Goal: Information Seeking & Learning: Learn about a topic

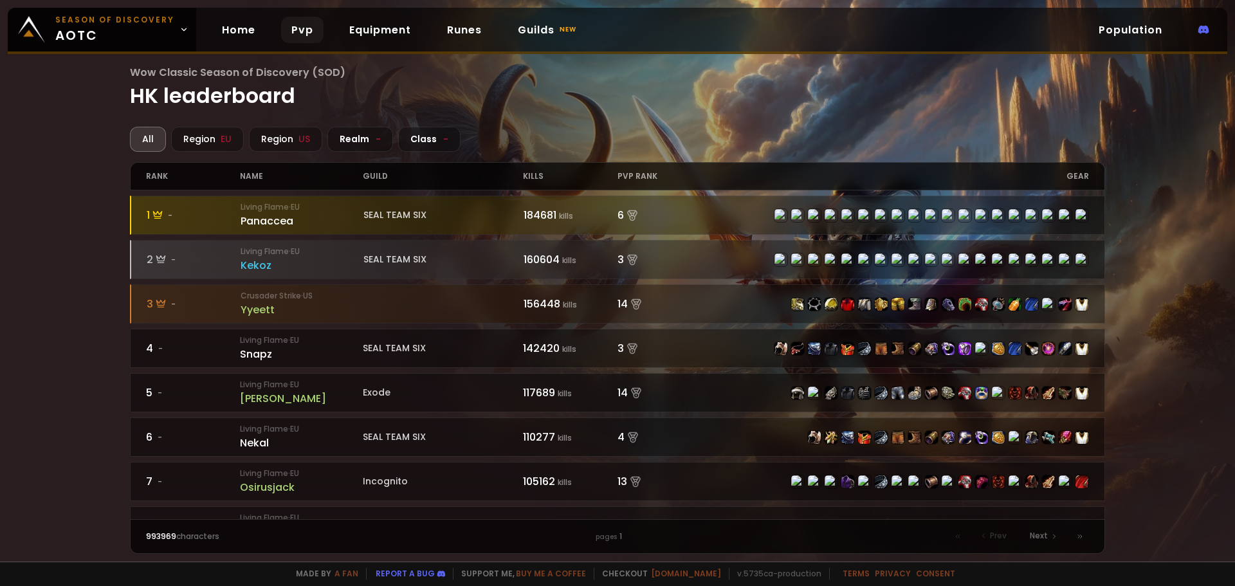
click at [298, 32] on link "Pvp" at bounding box center [302, 30] width 42 height 26
click at [406, 136] on div "Class -" at bounding box center [429, 139] width 62 height 25
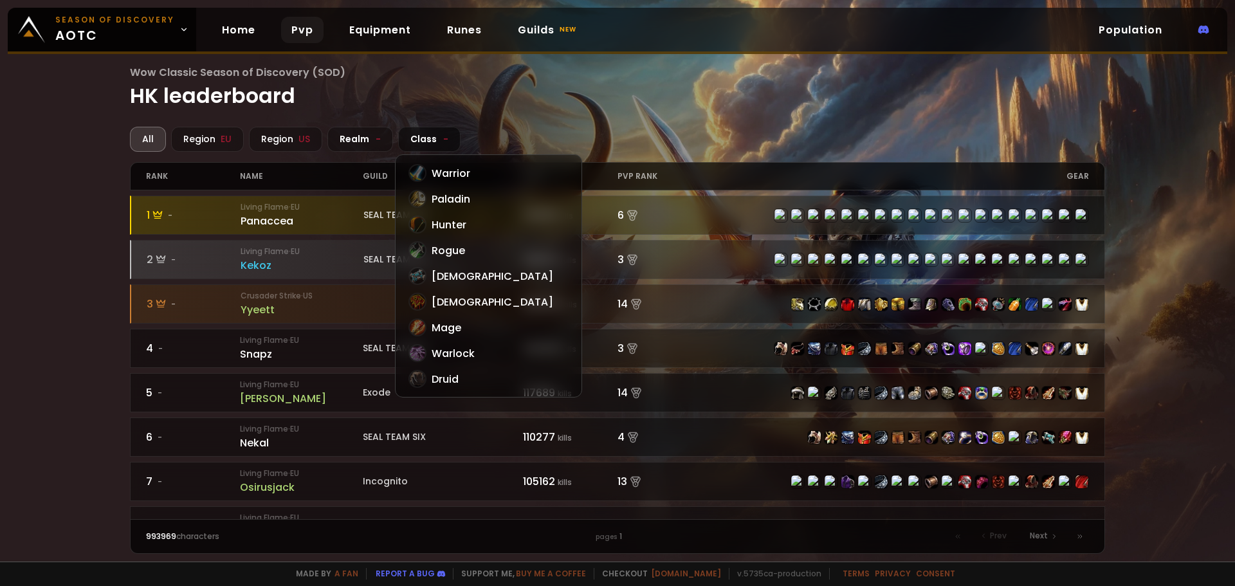
click at [406, 136] on div "Class -" at bounding box center [429, 139] width 62 height 25
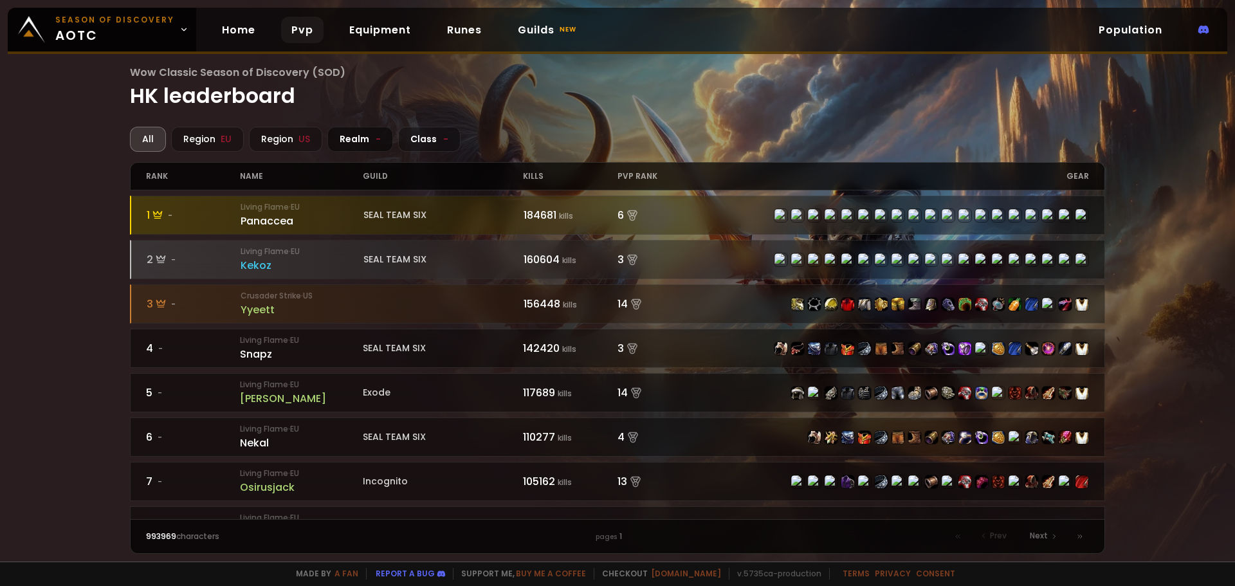
click at [360, 148] on div "Realm -" at bounding box center [360, 139] width 66 height 25
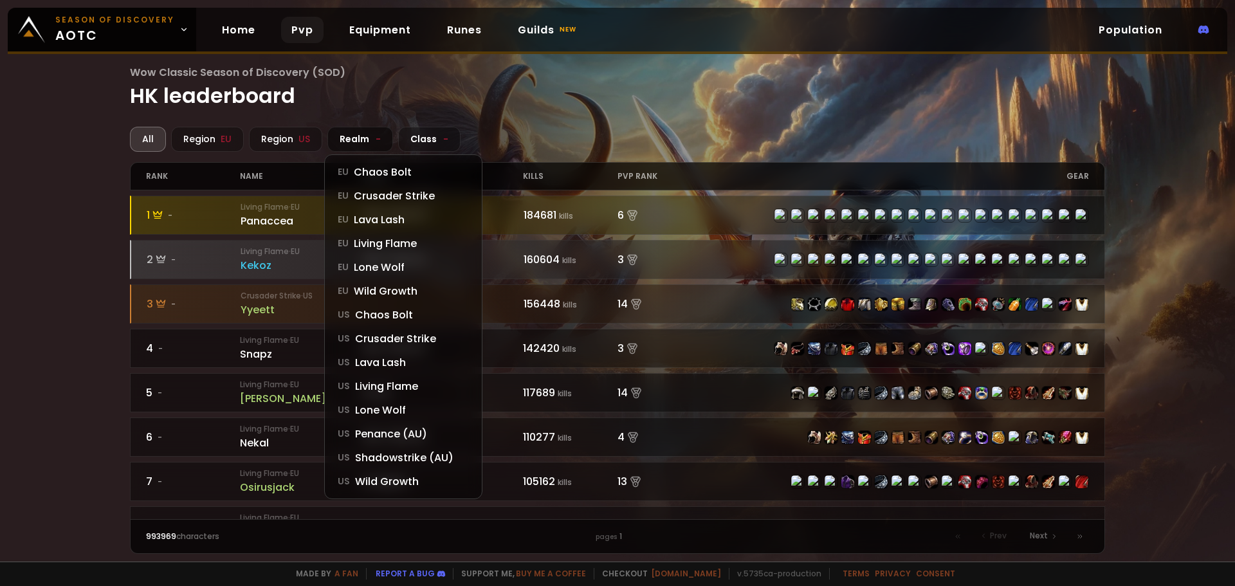
click at [358, 148] on div "Realm -" at bounding box center [360, 139] width 66 height 25
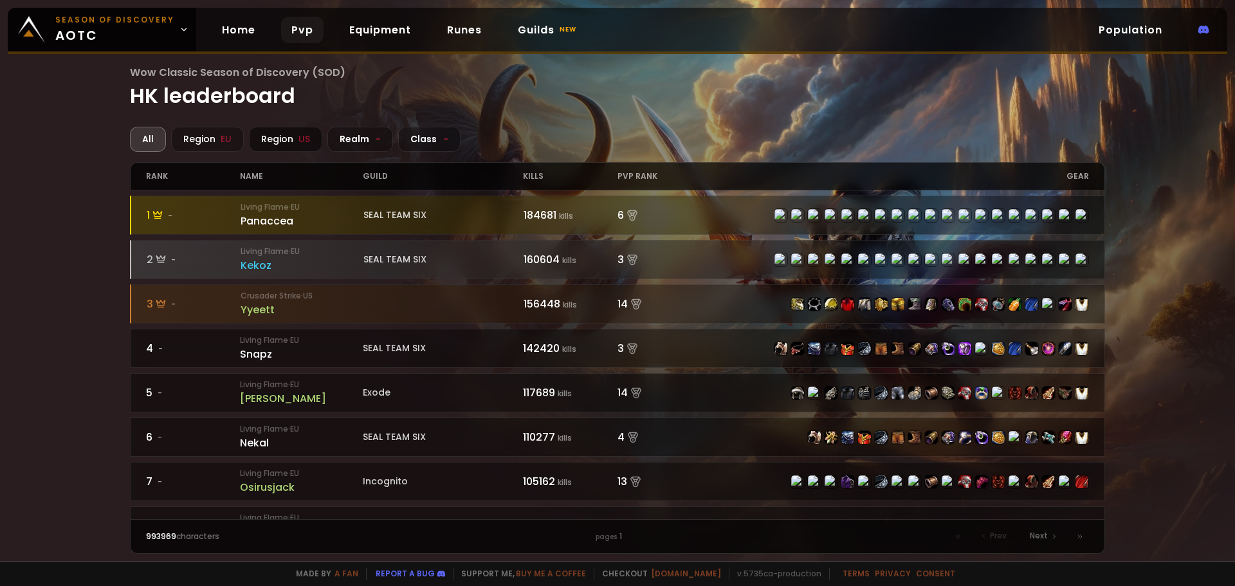
click at [282, 148] on div "Region [GEOGRAPHIC_DATA]" at bounding box center [285, 139] width 73 height 25
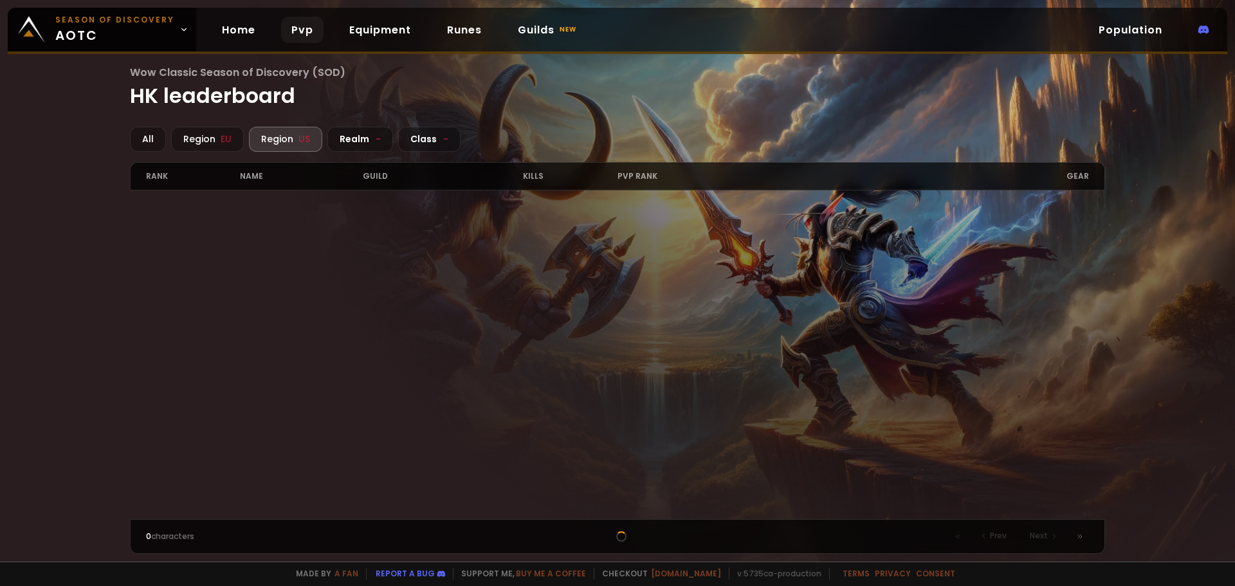
click at [282, 148] on div "Region [GEOGRAPHIC_DATA]" at bounding box center [285, 139] width 73 height 25
click at [224, 148] on div "Region EU" at bounding box center [207, 139] width 73 height 25
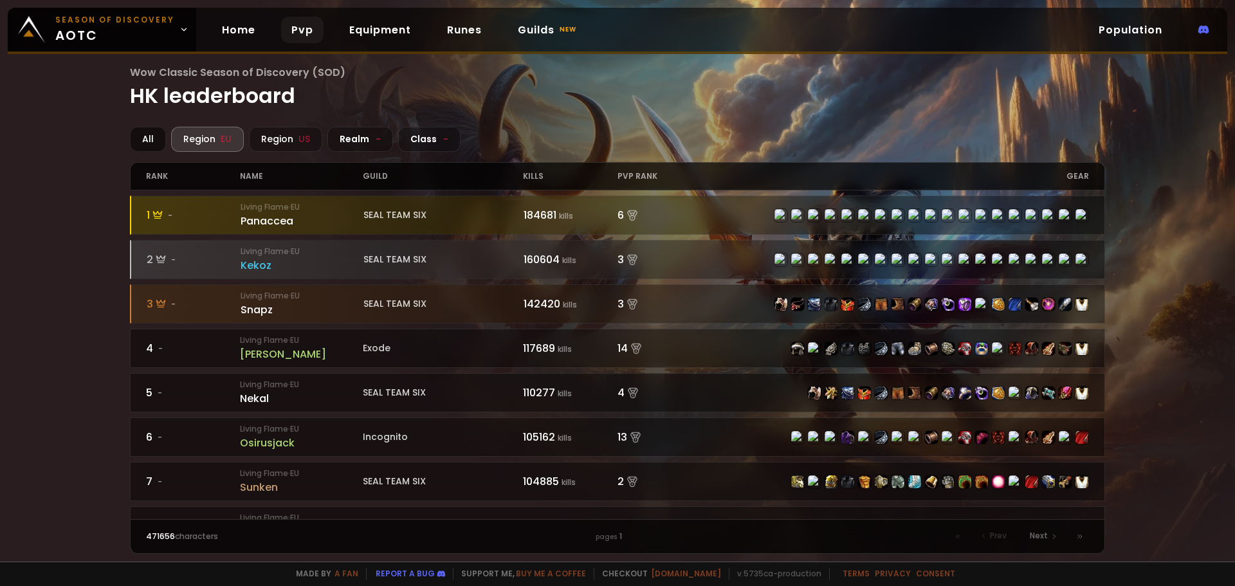
click at [143, 143] on div "All" at bounding box center [148, 139] width 36 height 25
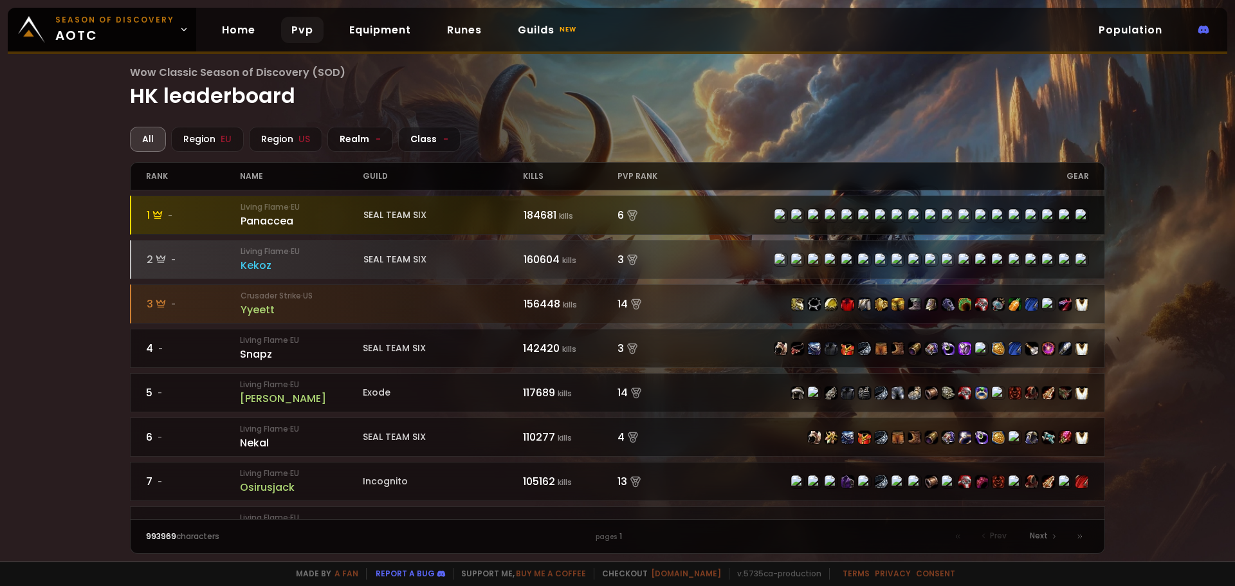
click at [224, 215] on div "1 -" at bounding box center [194, 215] width 95 height 16
